Goal: Check status: Check status

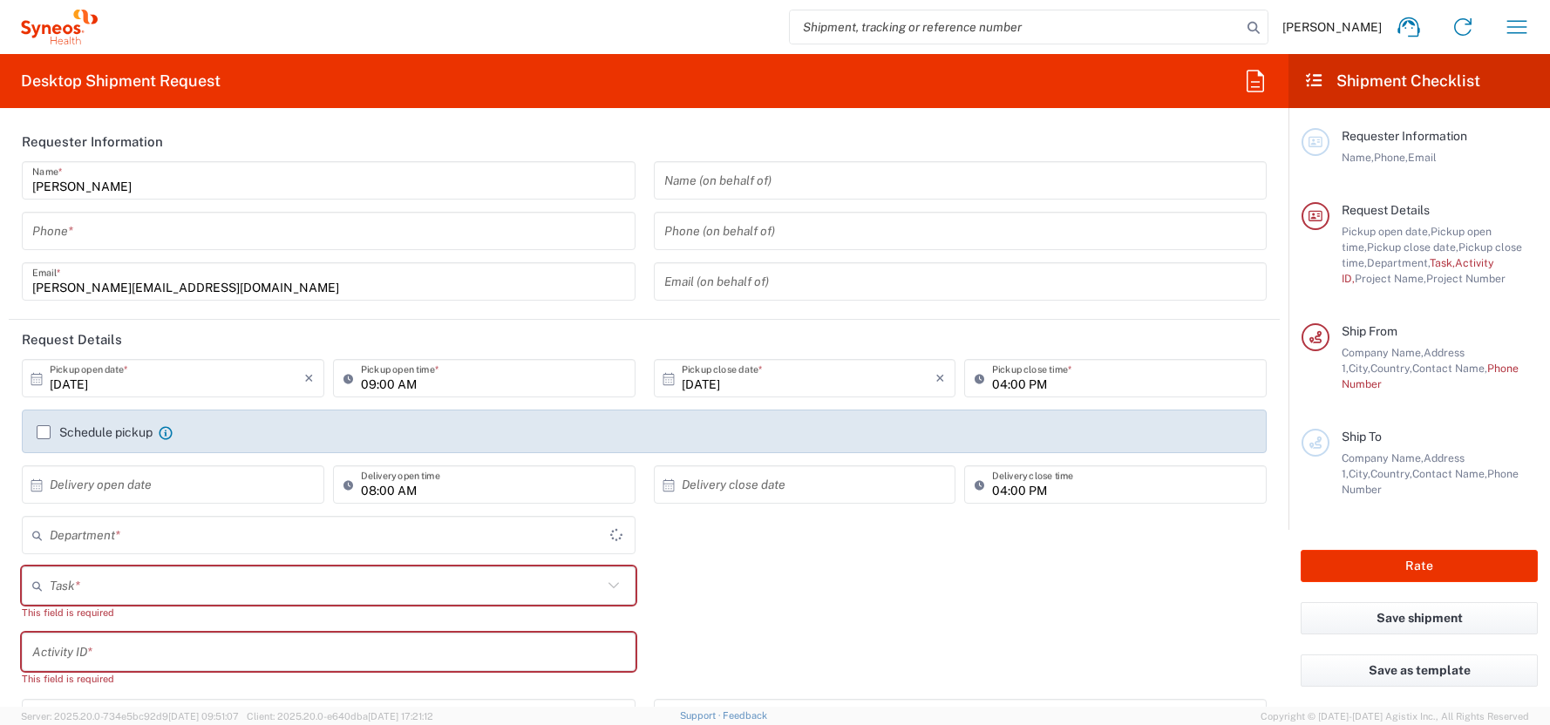
type input "4510"
type input "Germany"
type input "Syneos Health Germany GMBH"
click at [1521, 27] on icon "button" at bounding box center [1517, 26] width 20 height 13
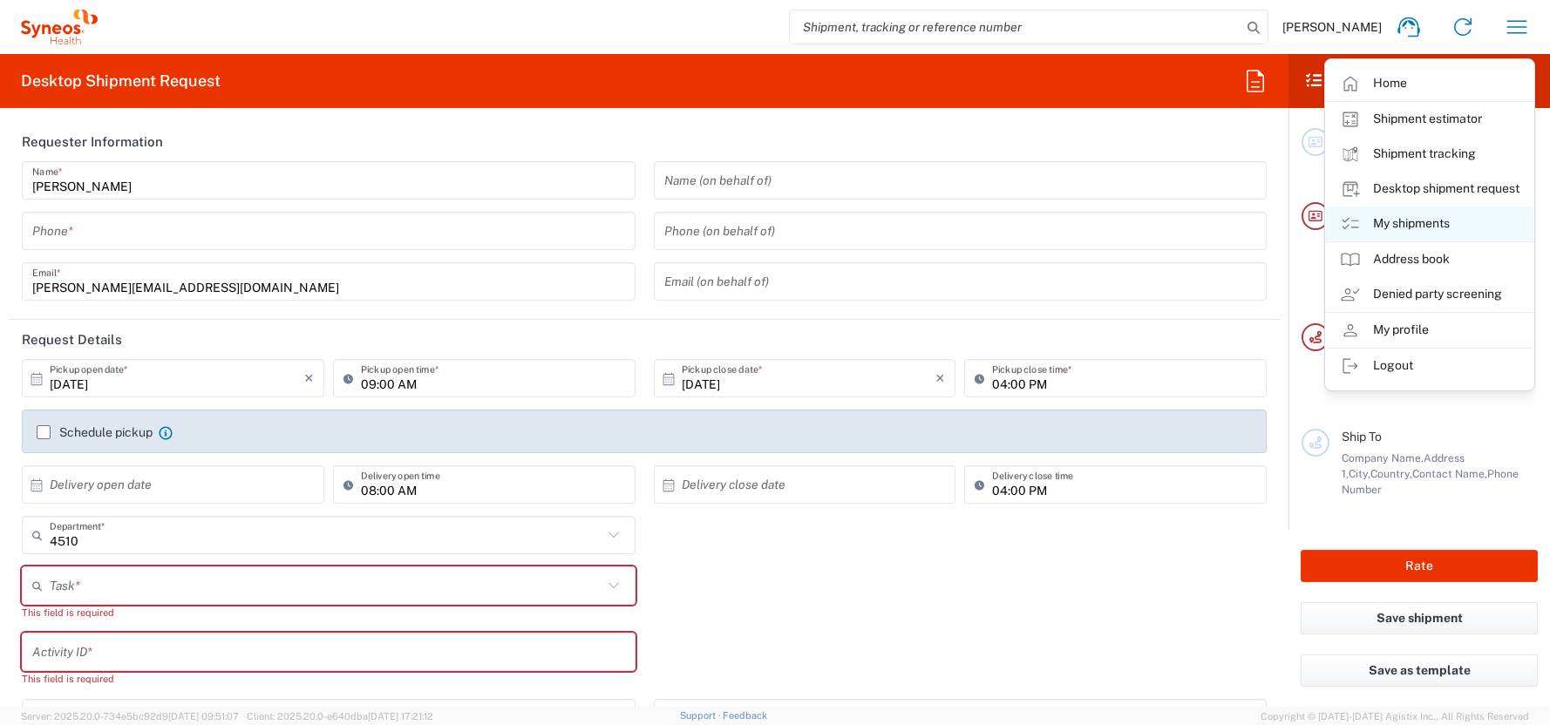
click at [1406, 221] on link "My shipments" at bounding box center [1429, 224] width 207 height 35
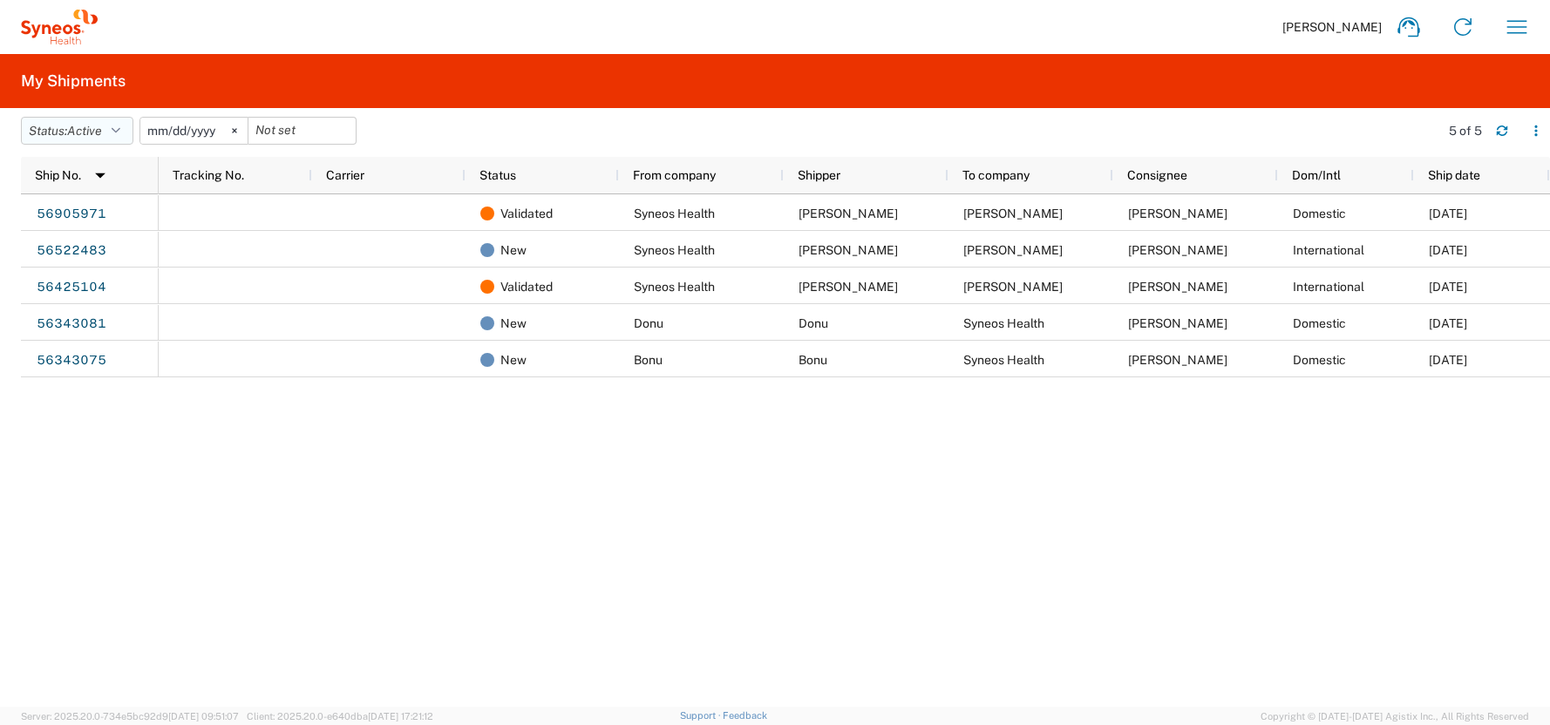
click at [120, 132] on icon "button" at bounding box center [116, 131] width 9 height 12
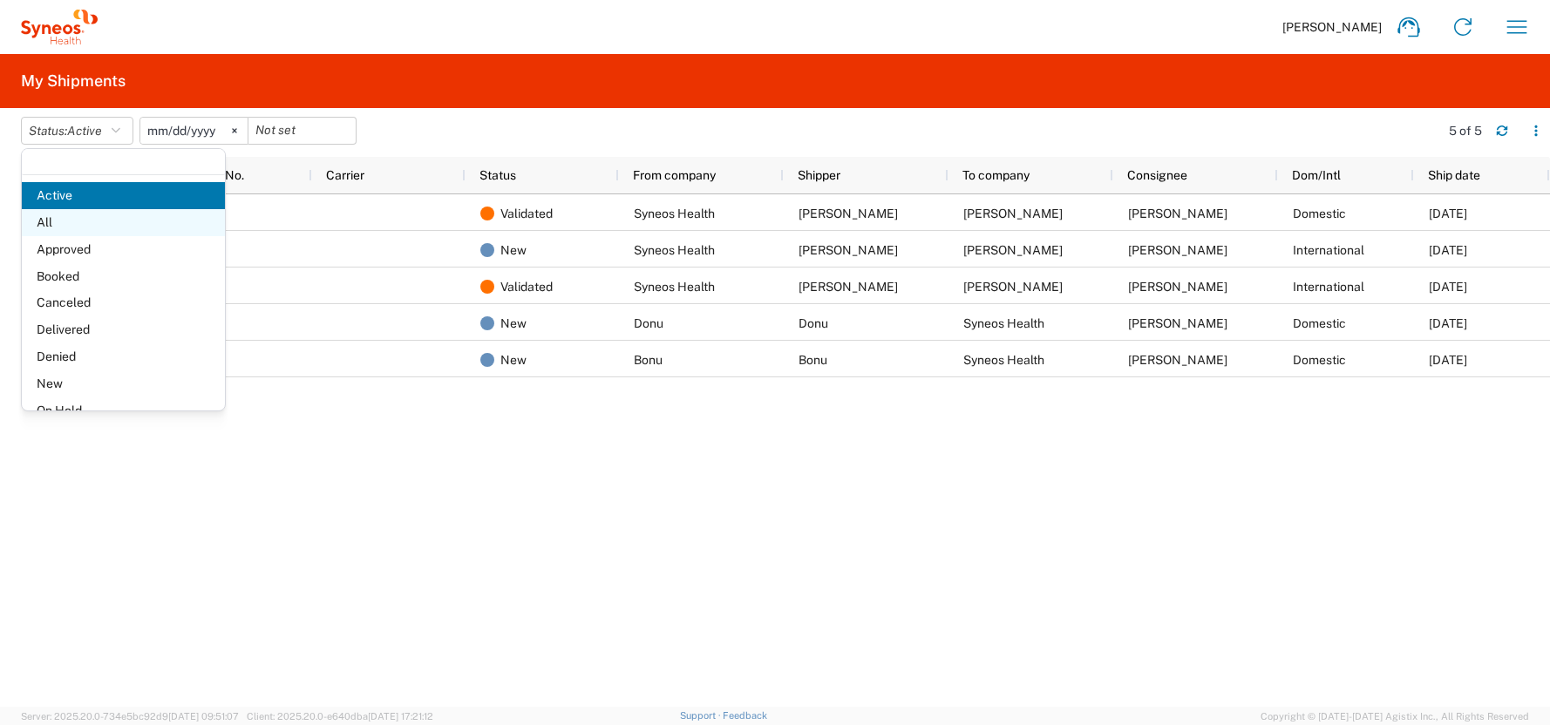
click at [71, 220] on span "All" at bounding box center [123, 222] width 203 height 27
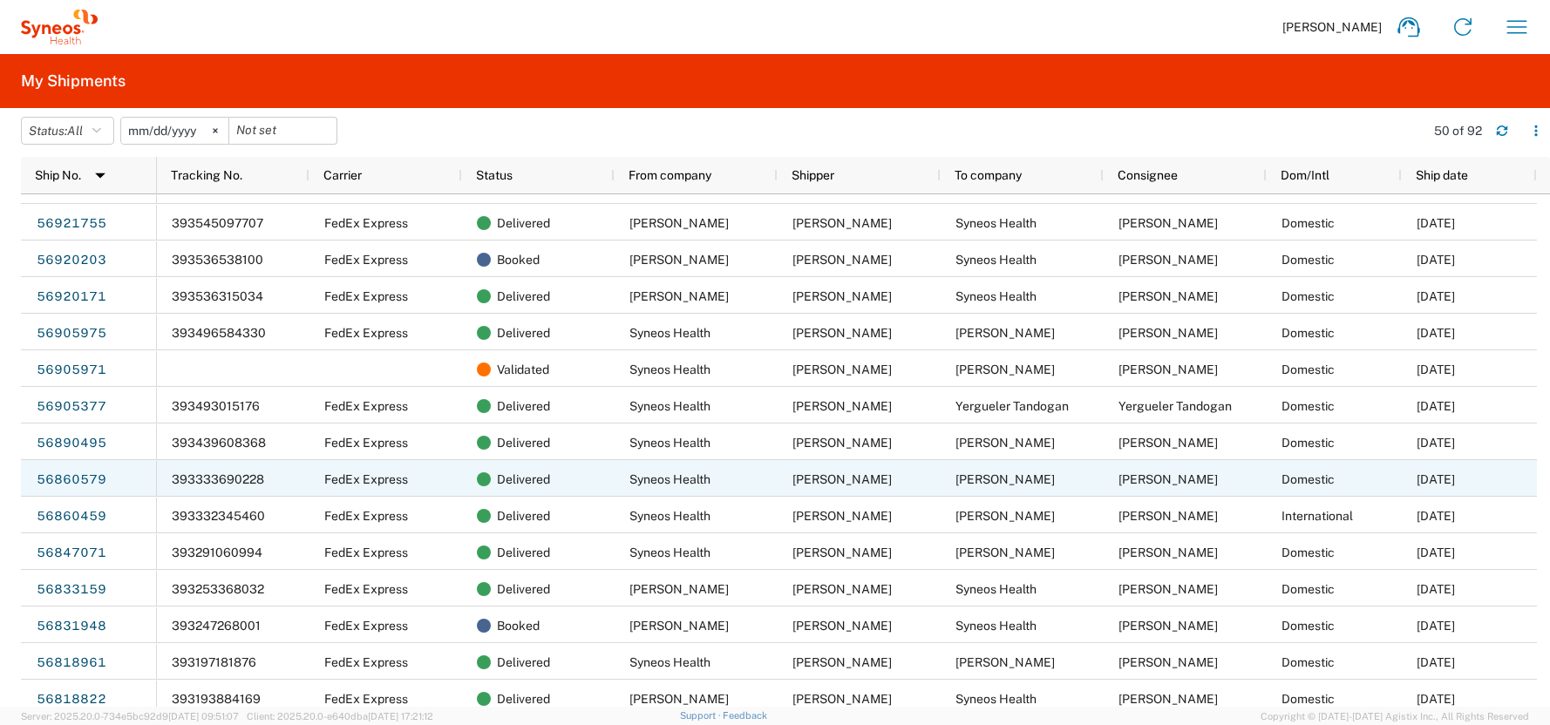
scroll to position [359, 0]
